Goal: Transaction & Acquisition: Purchase product/service

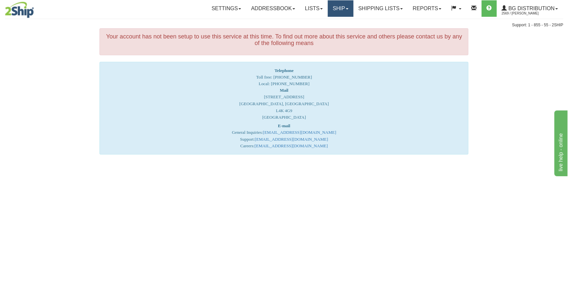
click at [345, 7] on link "Ship" at bounding box center [340, 8] width 25 height 16
click at [324, 23] on span "Ship Screen" at bounding box center [319, 22] width 25 height 5
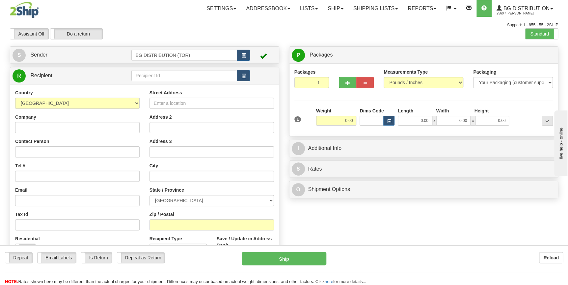
click at [155, 74] on div "Toggle navigation Settings Shipping Preferences Fields Preferences New" at bounding box center [284, 166] width 568 height 333
click at [154, 78] on input "text" at bounding box center [184, 75] width 106 height 11
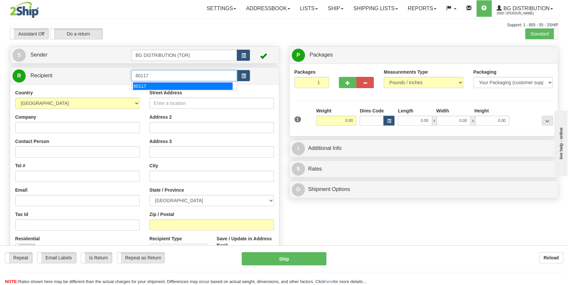
click at [150, 86] on div "60117" at bounding box center [182, 86] width 99 height 7
type input "60117"
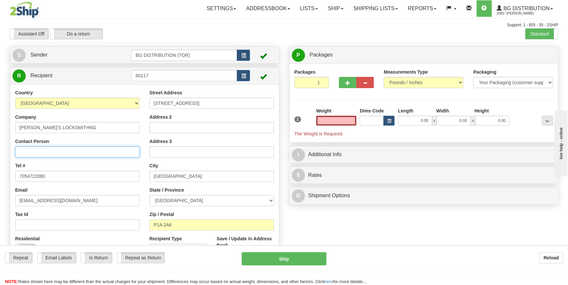
type input "0.00"
click at [45, 149] on input "Contact Person" at bounding box center [77, 151] width 124 height 11
type input "ATTN:[PERSON_NAME]"
drag, startPoint x: 340, startPoint y: 118, endPoint x: 354, endPoint y: 118, distance: 14.2
click at [354, 118] on input "0.00" at bounding box center [336, 121] width 40 height 10
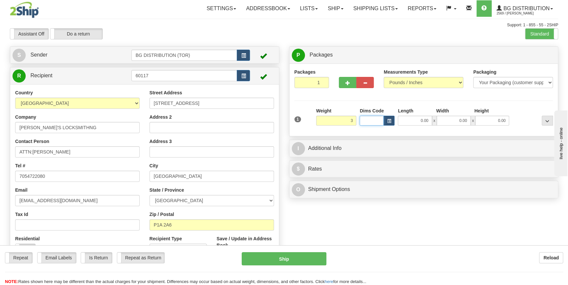
type input "3.00"
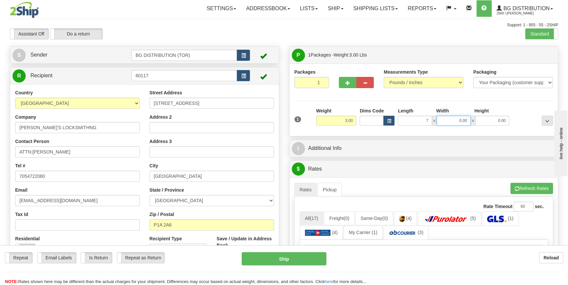
type input "7.00"
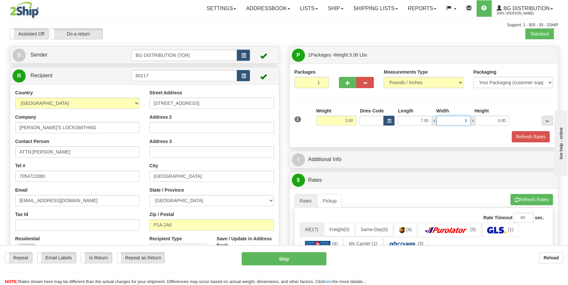
type input "8.00"
type input "9.00"
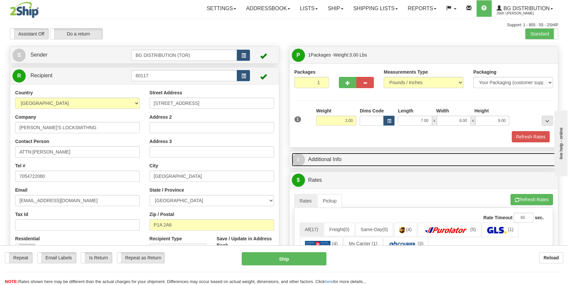
click at [369, 161] on link "I Additional Info" at bounding box center [424, 159] width 264 height 13
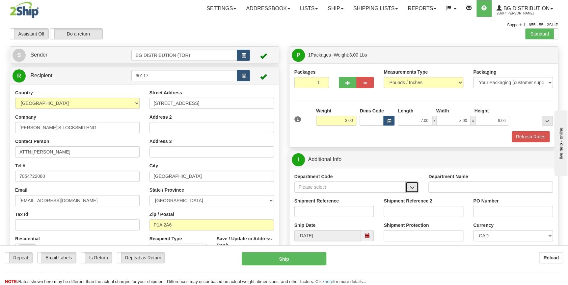
click at [412, 186] on span "button" at bounding box center [412, 188] width 5 height 4
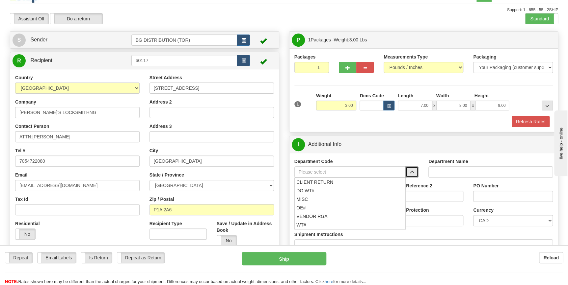
scroll to position [30, 0]
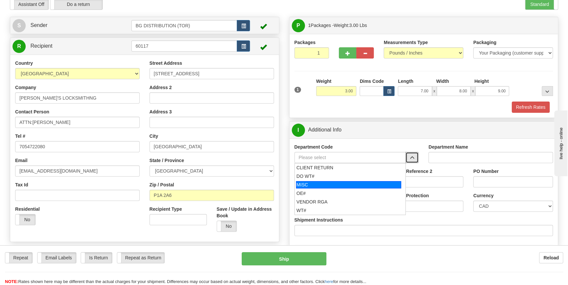
click at [358, 186] on div "MISC" at bounding box center [348, 184] width 105 height 7
type input "MISC"
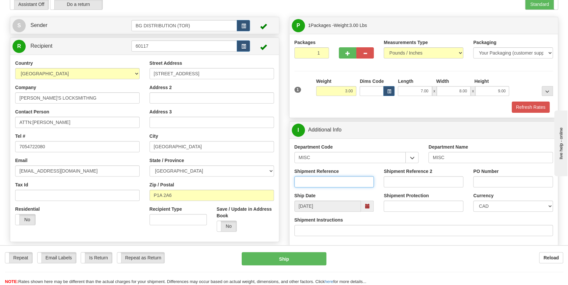
click at [335, 182] on input "Shipment Reference" at bounding box center [334, 181] width 80 height 11
paste input "70173112"
drag, startPoint x: 335, startPoint y: 182, endPoint x: 267, endPoint y: 179, distance: 67.5
click at [267, 17] on div "Create a label for the return Create Pickup Without Label S Sender" at bounding box center [284, 17] width 558 height 0
type input "rep 70173112"
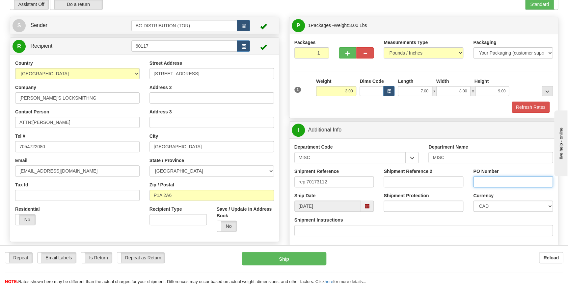
click at [494, 181] on input "PO Number" at bounding box center [513, 181] width 80 height 11
paste input "rep 70173112"
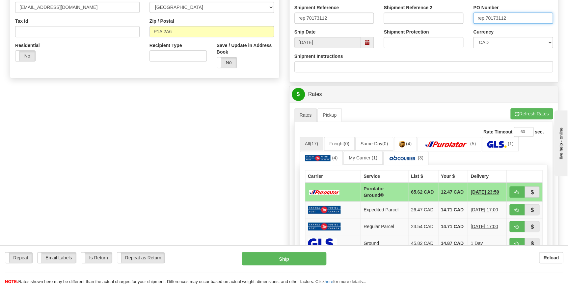
scroll to position [209, 0]
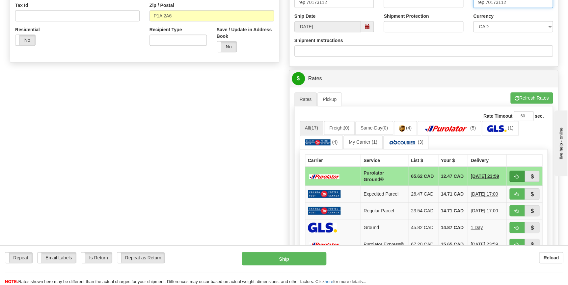
type input "rep 70173112"
click at [517, 177] on span "button" at bounding box center [517, 177] width 5 height 4
type input "260"
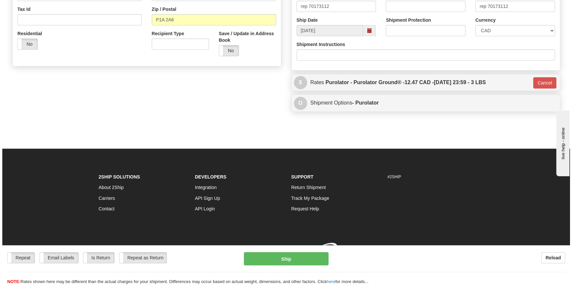
scroll to position [206, 0]
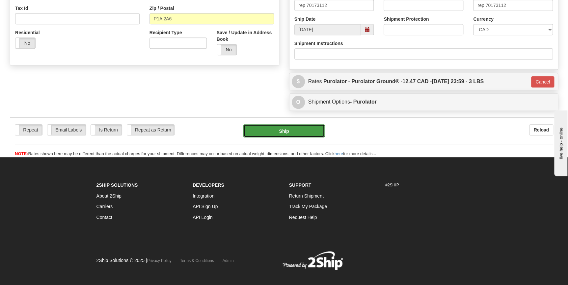
click at [292, 131] on button "Ship" at bounding box center [283, 130] width 81 height 13
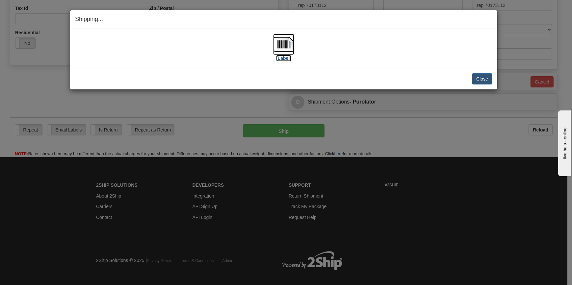
click at [285, 44] on img at bounding box center [283, 44] width 21 height 21
